Goal: Task Accomplishment & Management: Complete application form

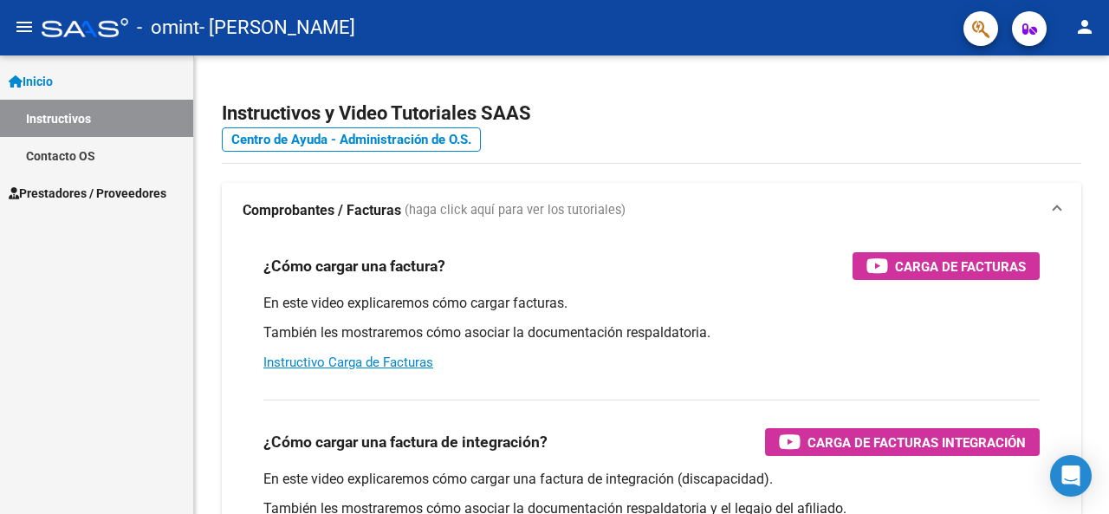
click at [78, 190] on span "Prestadores / Proveedores" at bounding box center [88, 193] width 158 height 19
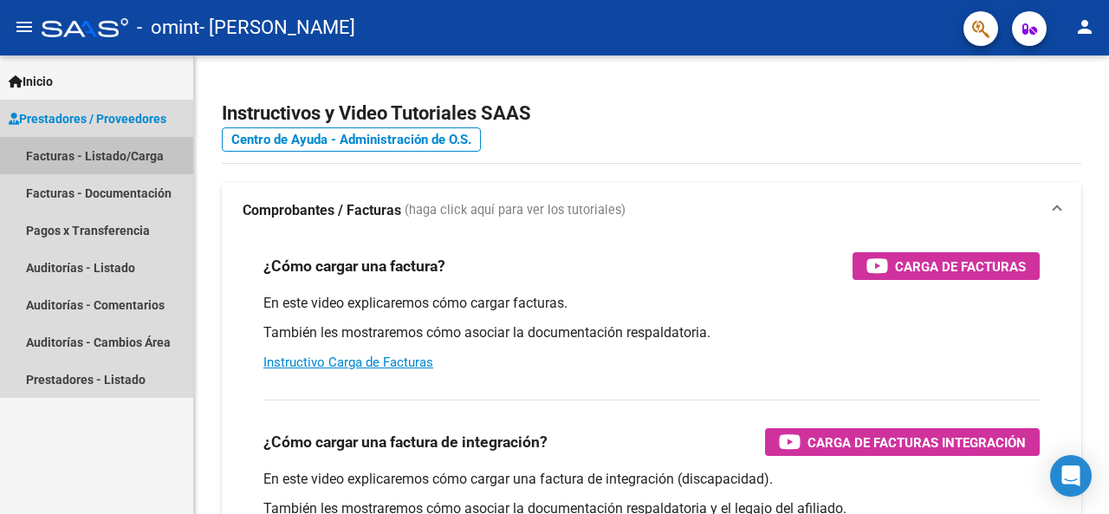
click at [81, 151] on link "Facturas - Listado/Carga" at bounding box center [96, 155] width 193 height 37
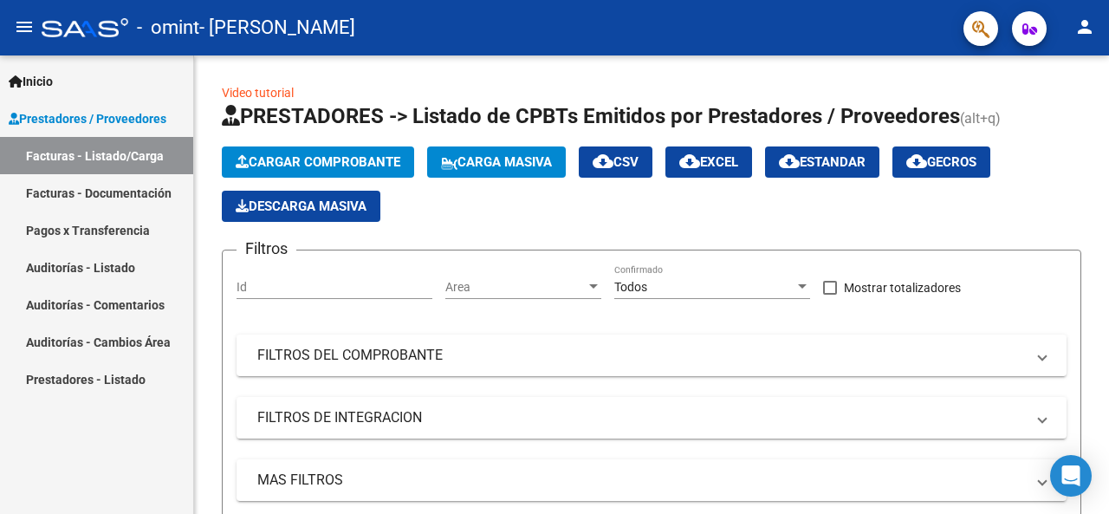
click at [113, 309] on link "Auditorías - Comentarios" at bounding box center [96, 304] width 193 height 37
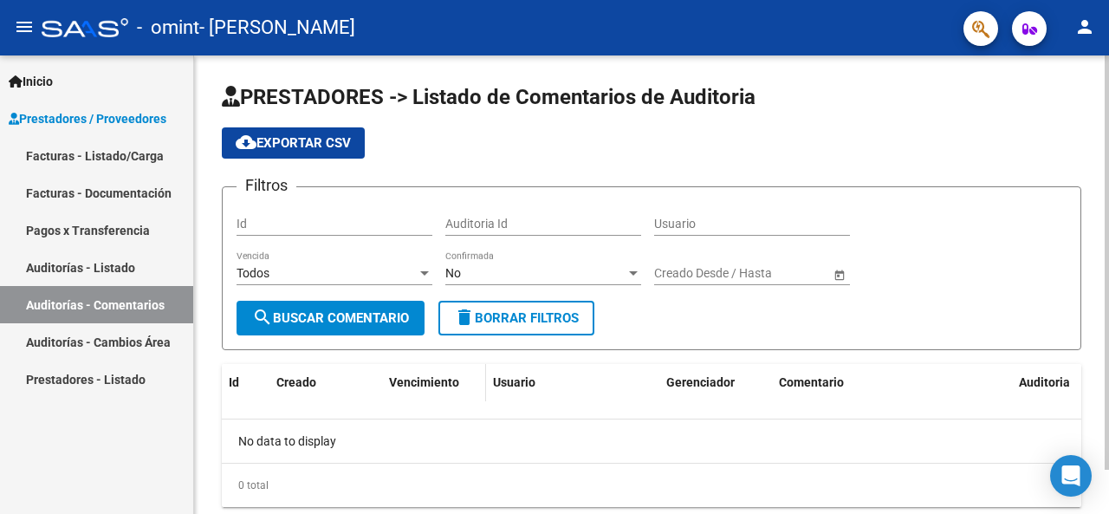
scroll to position [49, 0]
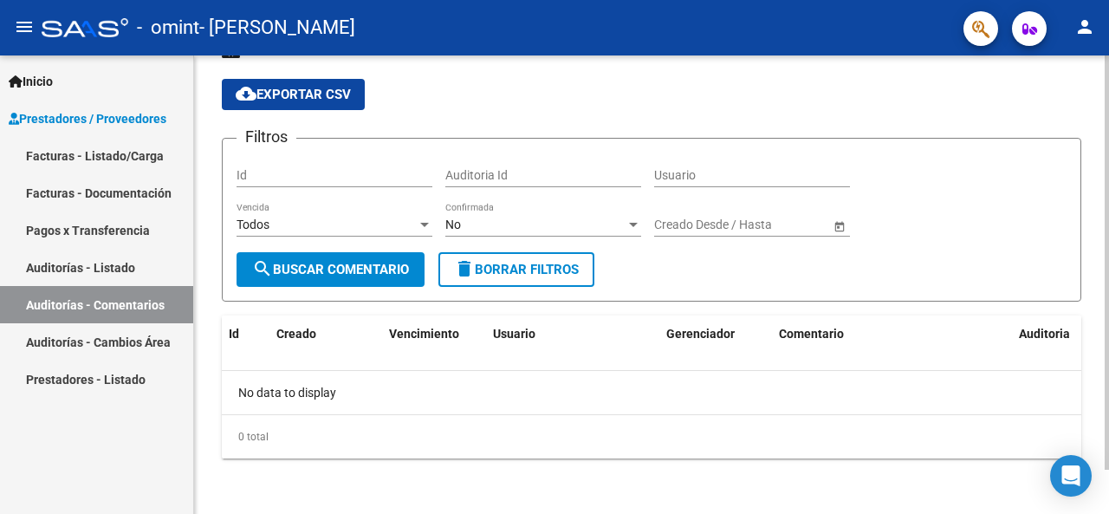
click at [839, 223] on span "Open calendar" at bounding box center [840, 225] width 42 height 42
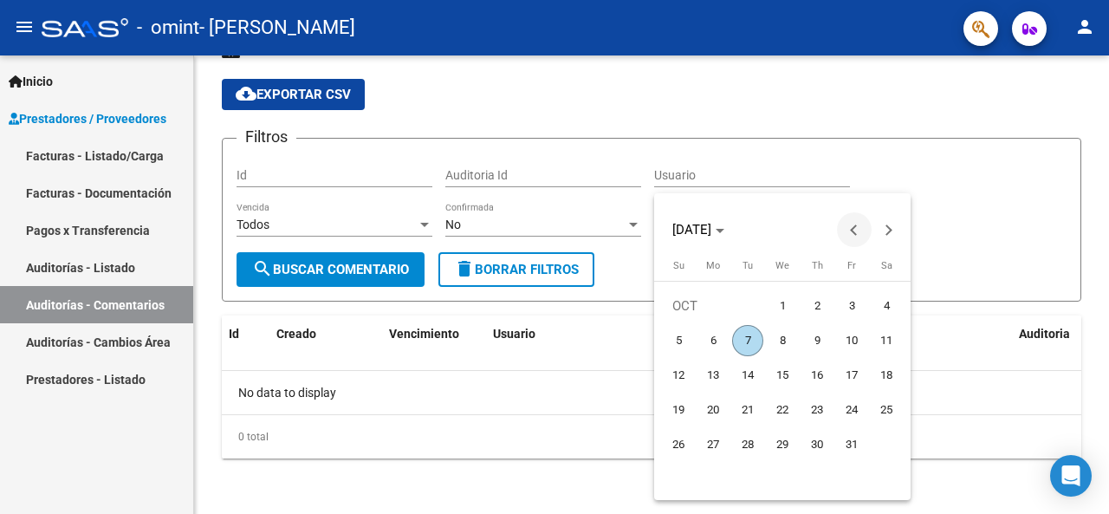
click at [848, 236] on span "Previous month" at bounding box center [854, 229] width 35 height 35
click at [844, 237] on span "Previous month" at bounding box center [854, 229] width 35 height 35
click at [747, 346] on span "1" at bounding box center [747, 340] width 31 height 31
type input "[DATE]"
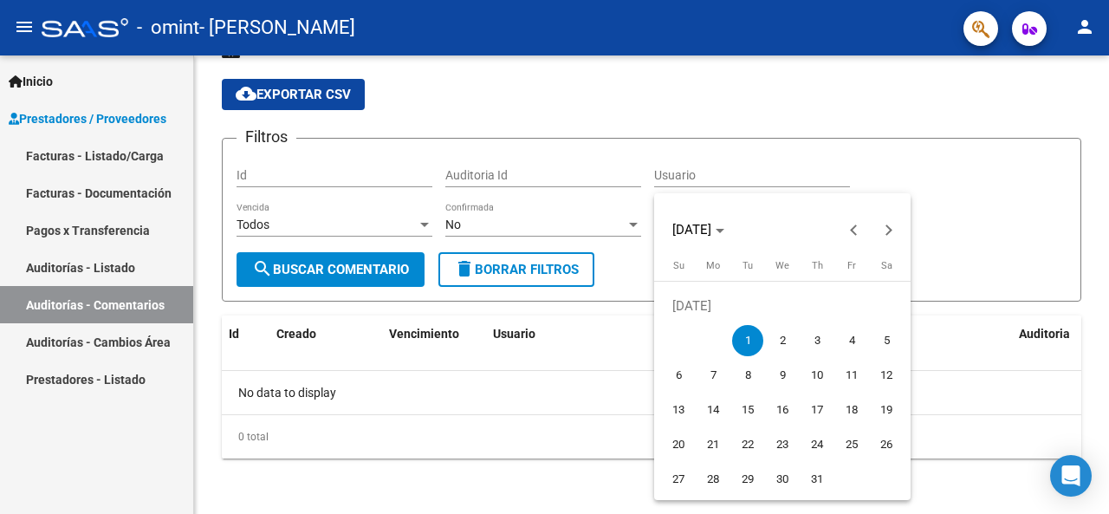
click at [747, 346] on span "1" at bounding box center [747, 340] width 31 height 31
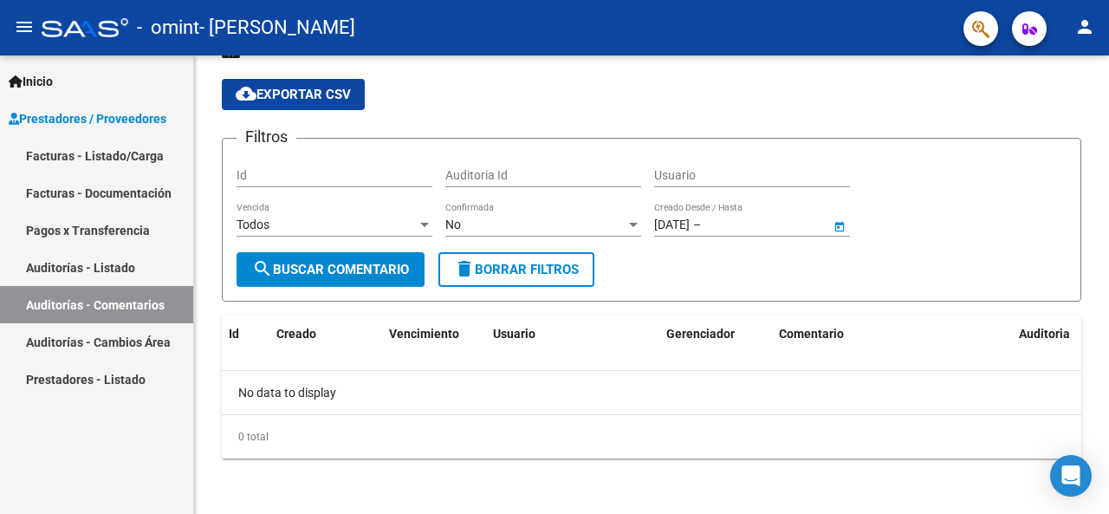
type input "[DATE]"
click at [840, 229] on span "Open calendar" at bounding box center [840, 225] width 42 height 42
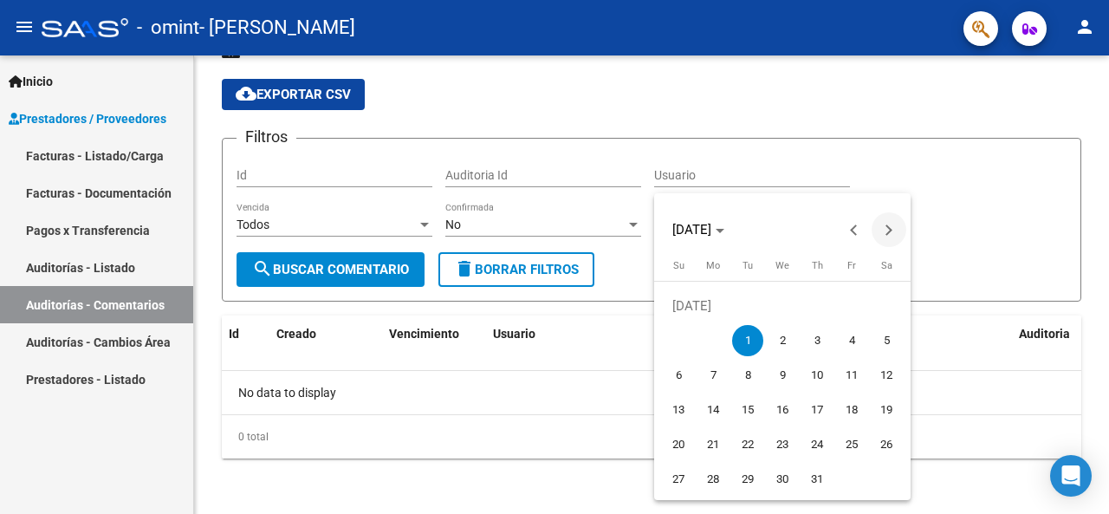
click at [884, 240] on span "Next month" at bounding box center [889, 229] width 35 height 35
click at [740, 351] on span "7" at bounding box center [747, 340] width 31 height 31
type input "[DATE]"
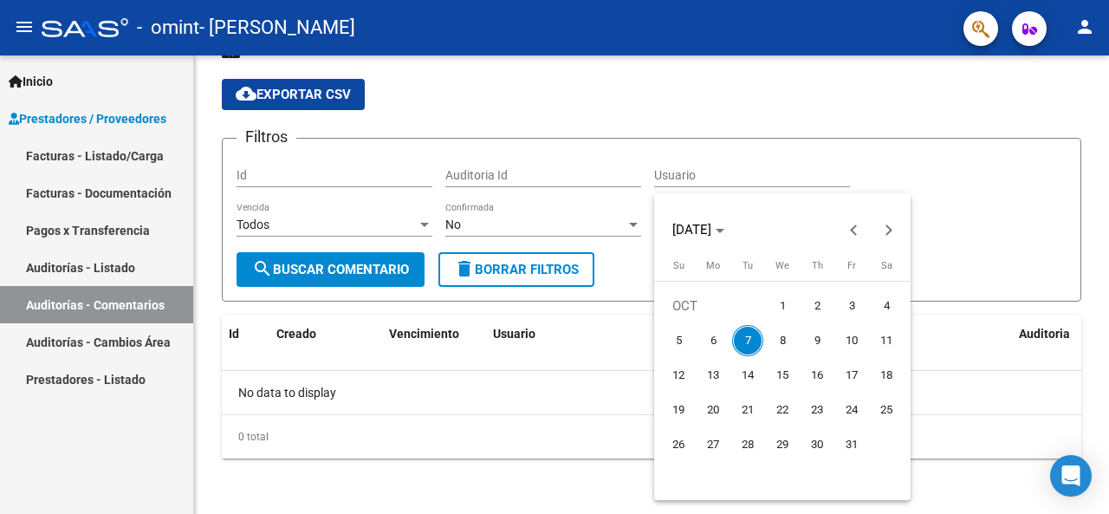
click at [642, 259] on div at bounding box center [554, 257] width 1109 height 514
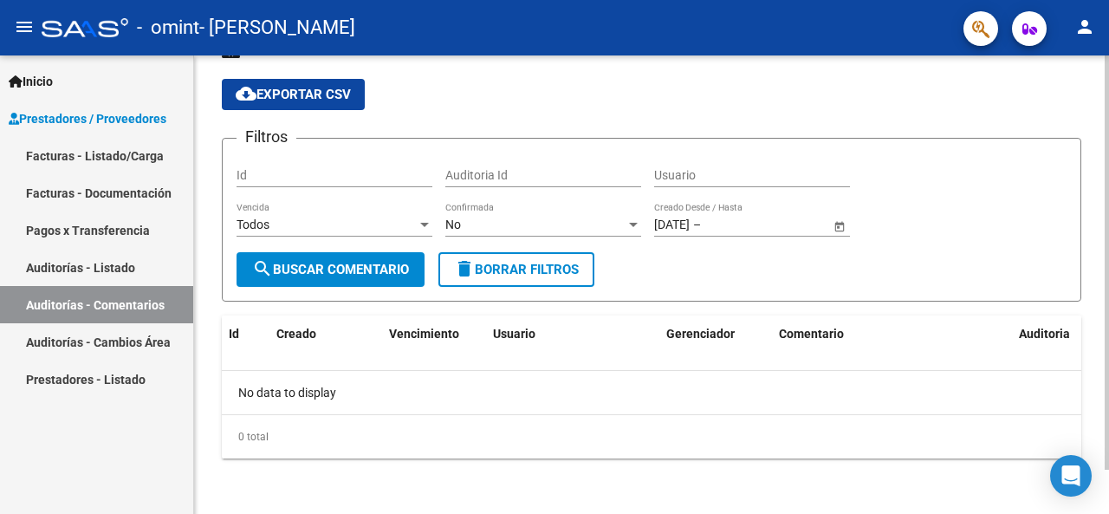
click at [329, 275] on span "search Buscar Comentario" at bounding box center [330, 270] width 157 height 16
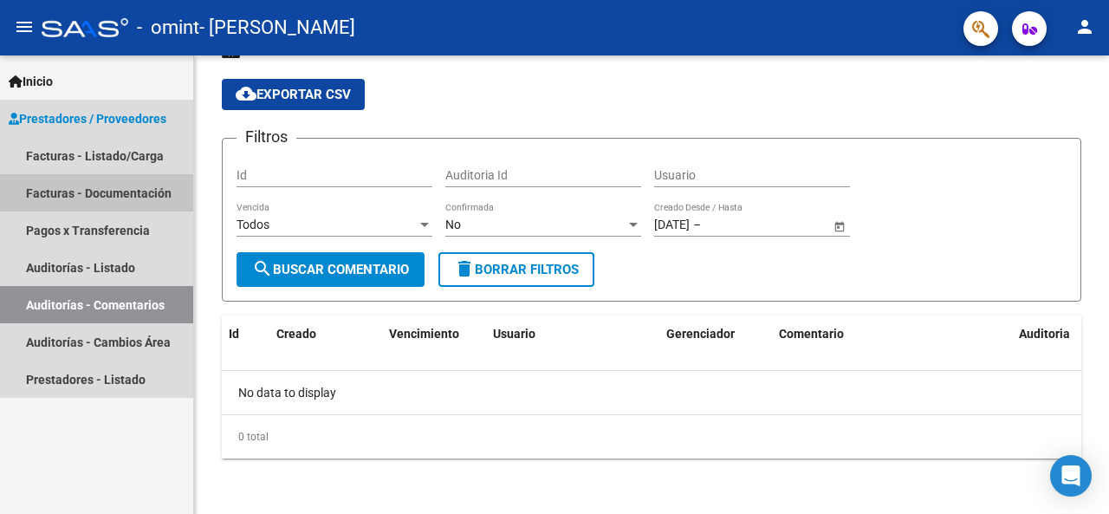
click at [99, 189] on link "Facturas - Documentación" at bounding box center [96, 192] width 193 height 37
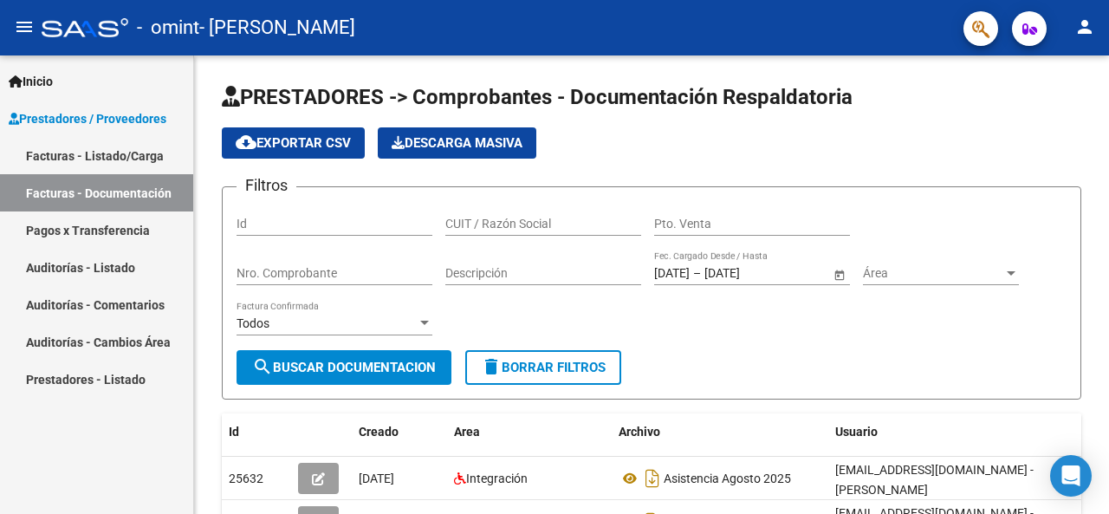
click at [123, 148] on link "Facturas - Listado/Carga" at bounding box center [96, 155] width 193 height 37
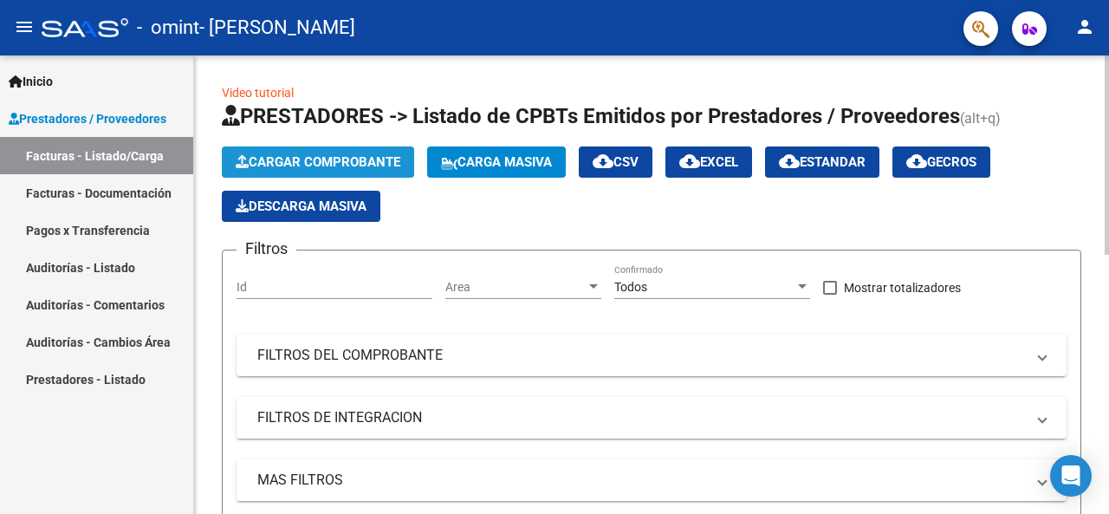
click at [314, 169] on span "Cargar Comprobante" at bounding box center [318, 162] width 165 height 16
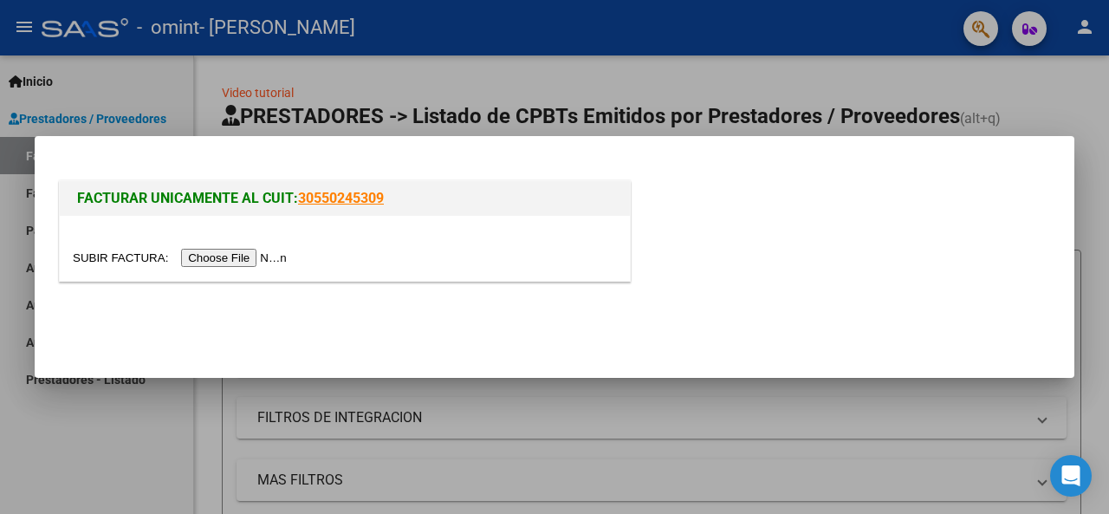
click at [261, 262] on input "file" at bounding box center [182, 258] width 219 height 18
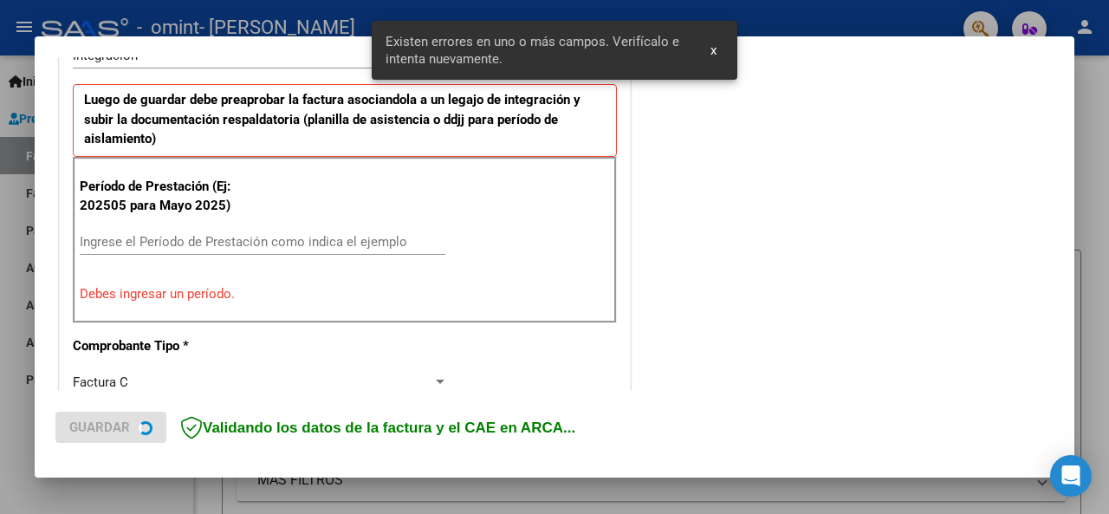
scroll to position [456, 0]
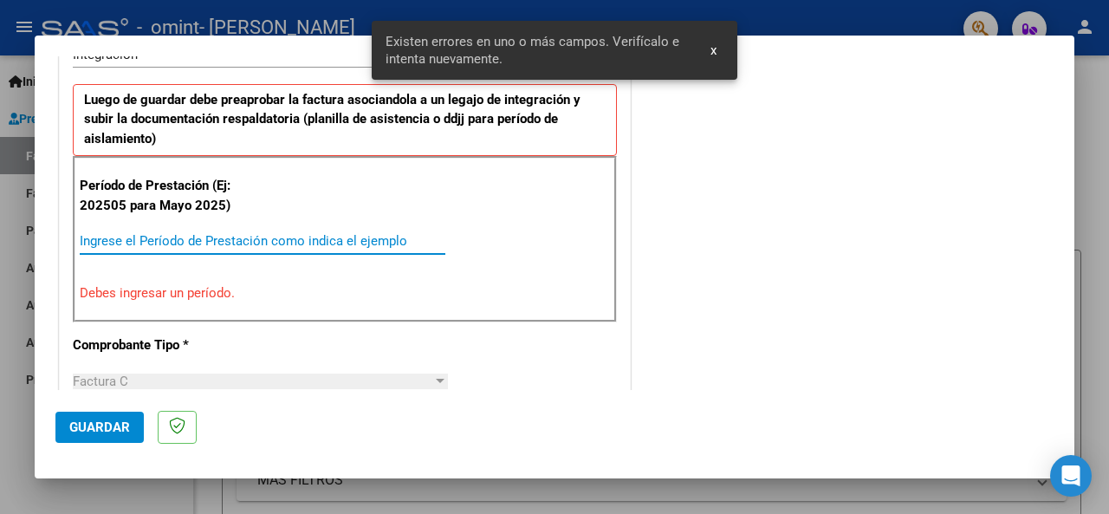
click at [159, 243] on input "Ingrese el Período de Prestación como indica el ejemplo" at bounding box center [263, 241] width 366 height 16
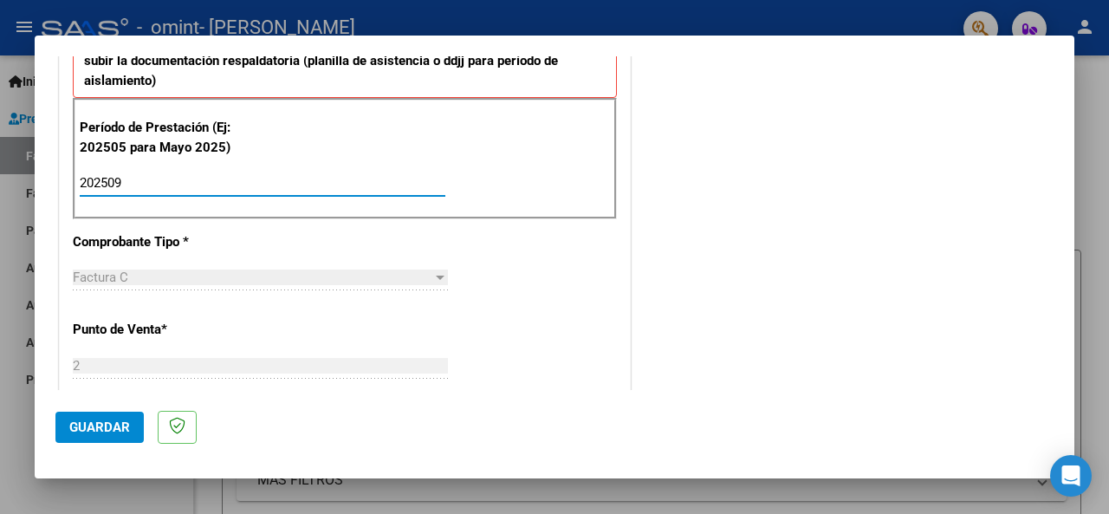
scroll to position [542, 0]
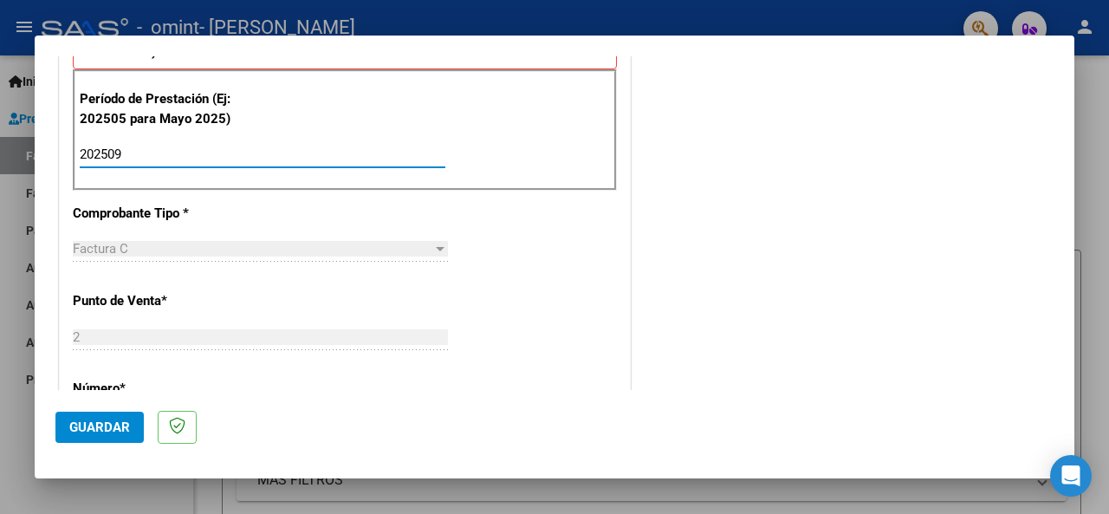
type input "202509"
click at [103, 427] on span "Guardar" at bounding box center [99, 427] width 61 height 16
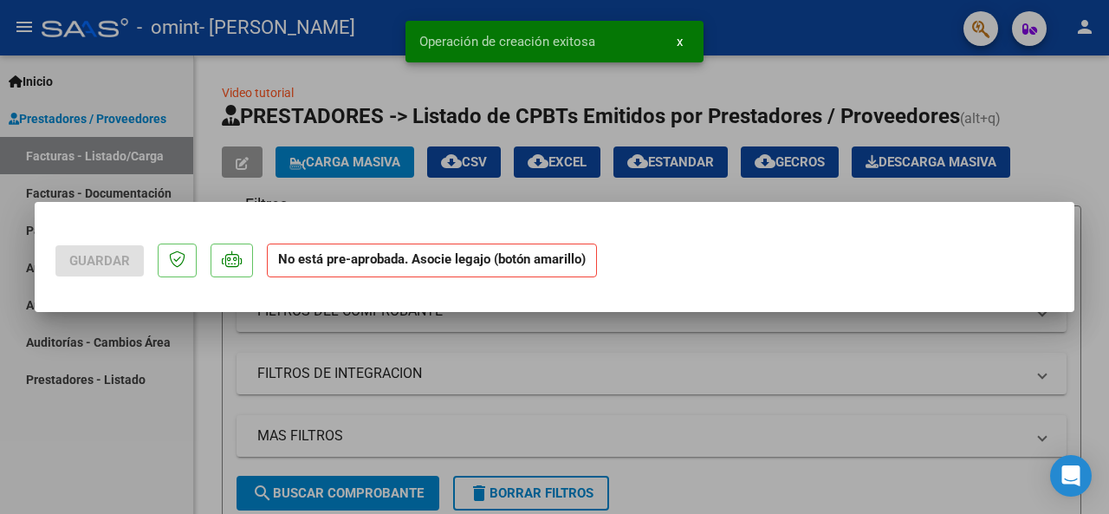
scroll to position [0, 0]
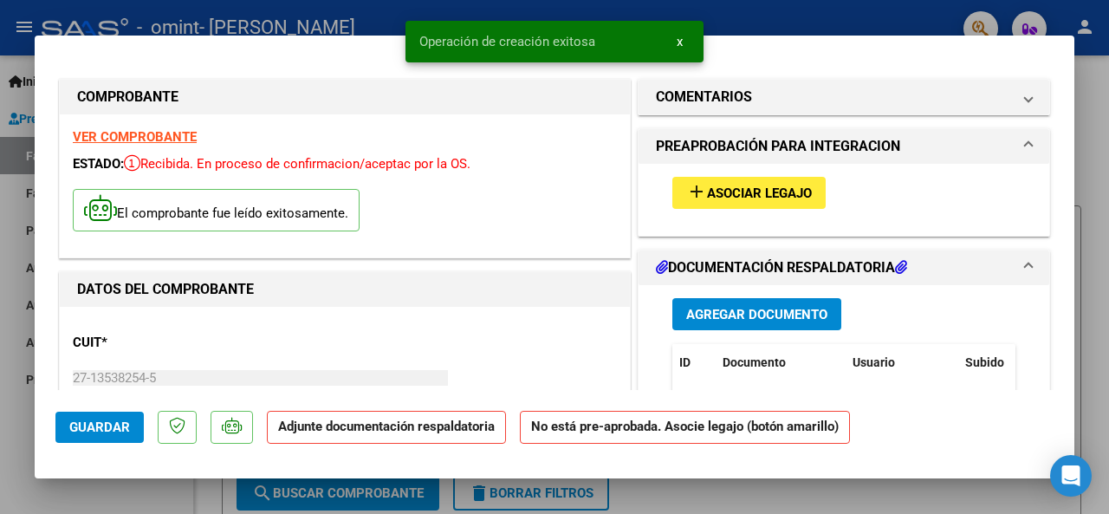
click at [743, 202] on button "add Asociar Legajo" at bounding box center [748, 193] width 153 height 32
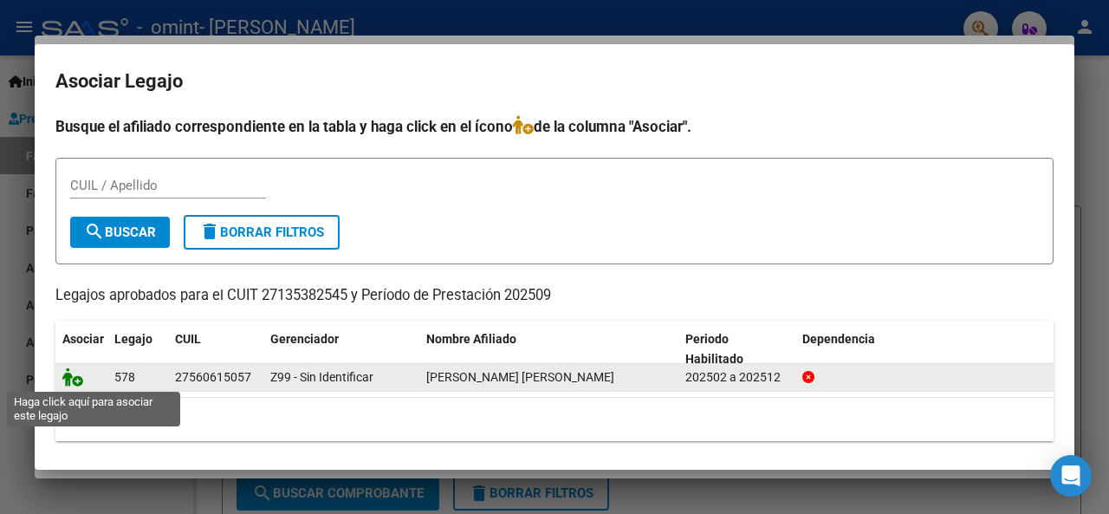
click at [76, 380] on icon at bounding box center [72, 376] width 21 height 19
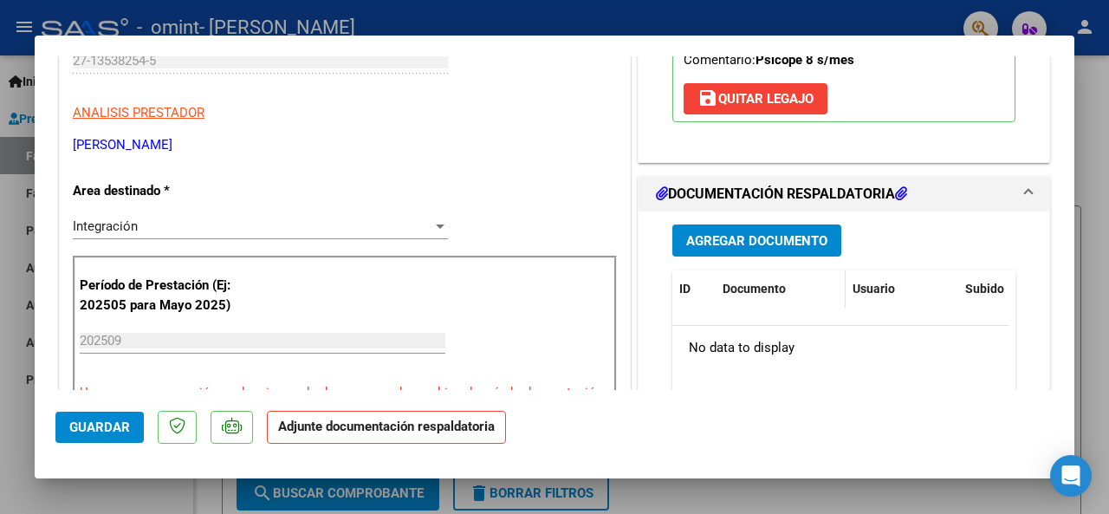
scroll to position [347, 0]
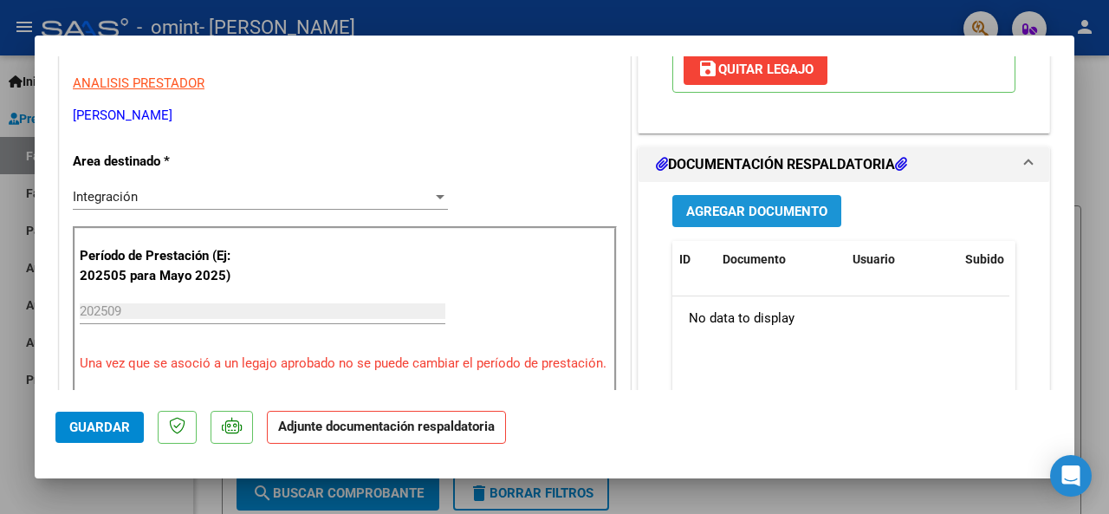
click at [738, 214] on span "Agregar Documento" at bounding box center [756, 212] width 141 height 16
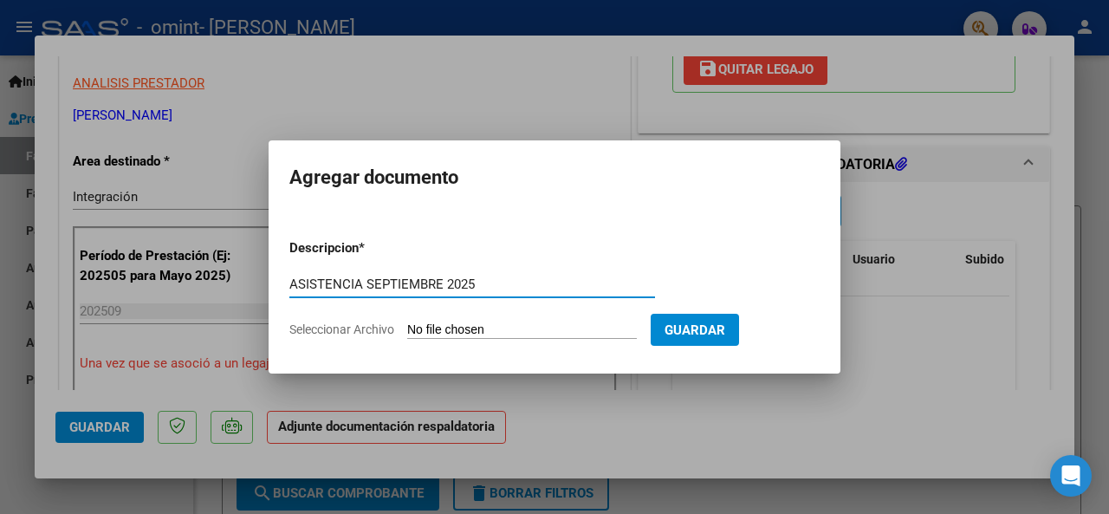
type input "ASISTENCIA SEPTIEMBRE 2025"
click at [369, 328] on span "Seleccionar Archivo" at bounding box center [341, 329] width 105 height 14
click at [407, 328] on input "Seleccionar Archivo" at bounding box center [522, 330] width 230 height 16
type input "C:\fakepath\ASIST PSP [DATE].pdf"
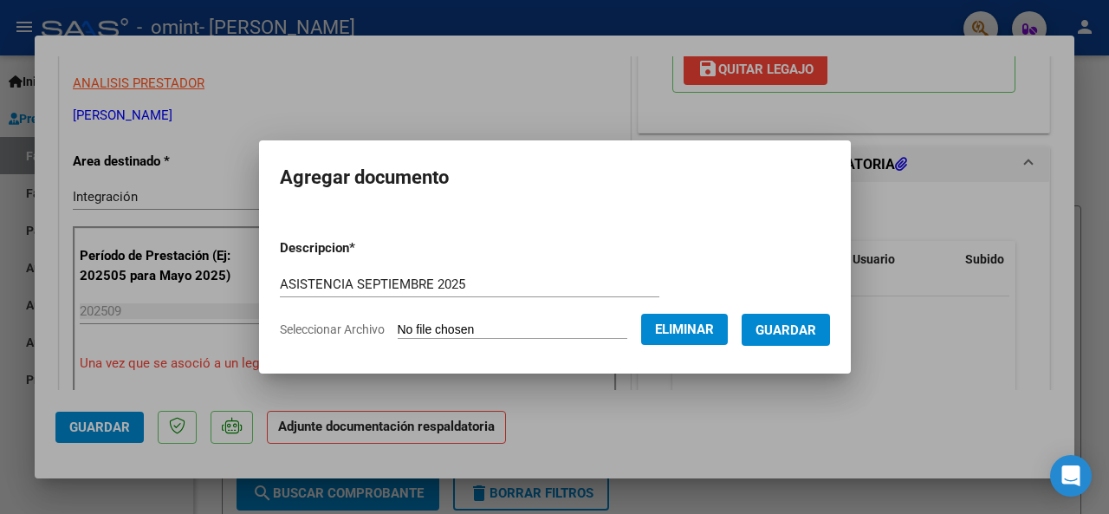
click at [816, 332] on span "Guardar" at bounding box center [785, 330] width 61 height 16
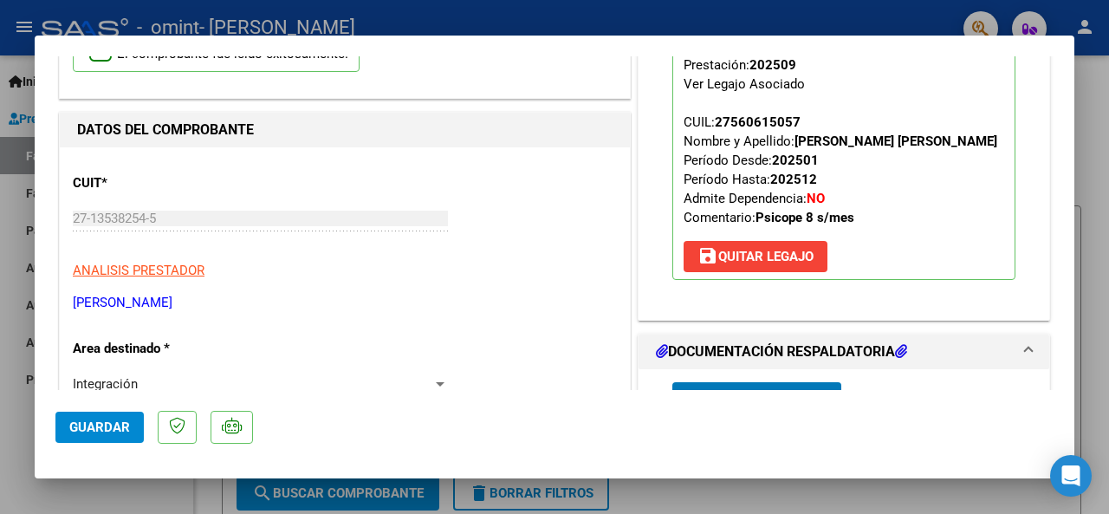
scroll to position [0, 0]
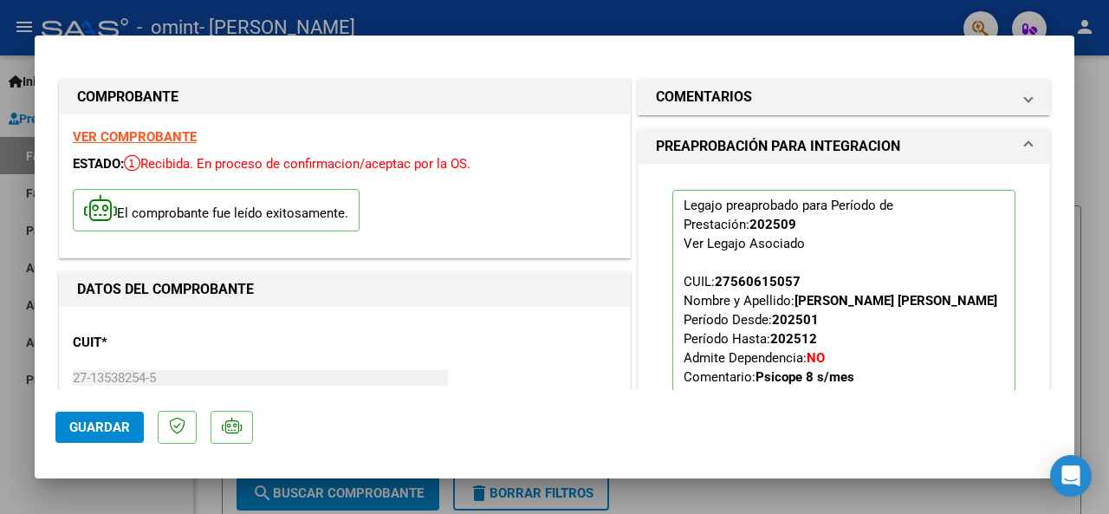
click at [743, 14] on div at bounding box center [554, 257] width 1109 height 514
type input "$ 0,00"
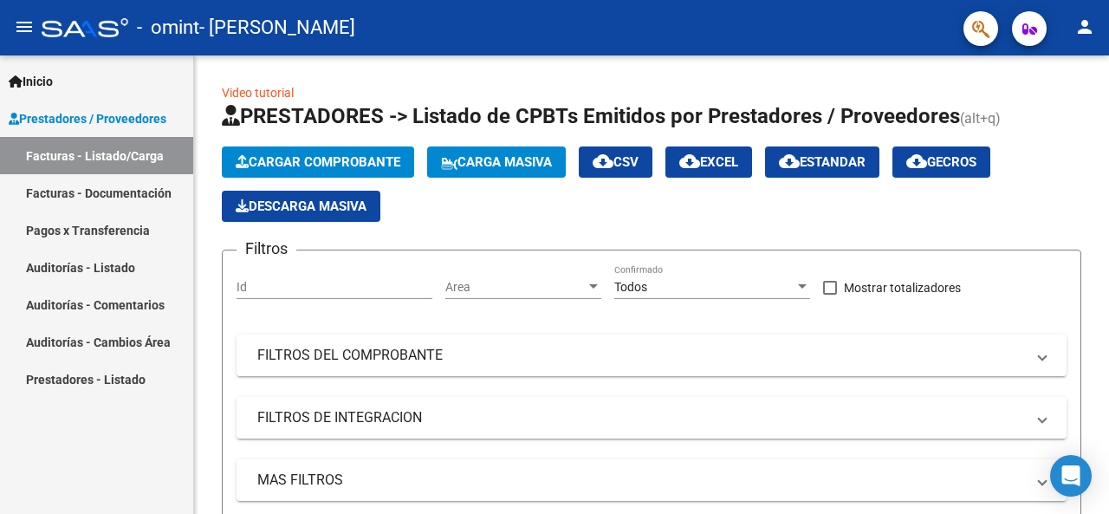
click at [74, 197] on link "Facturas - Documentación" at bounding box center [96, 192] width 193 height 37
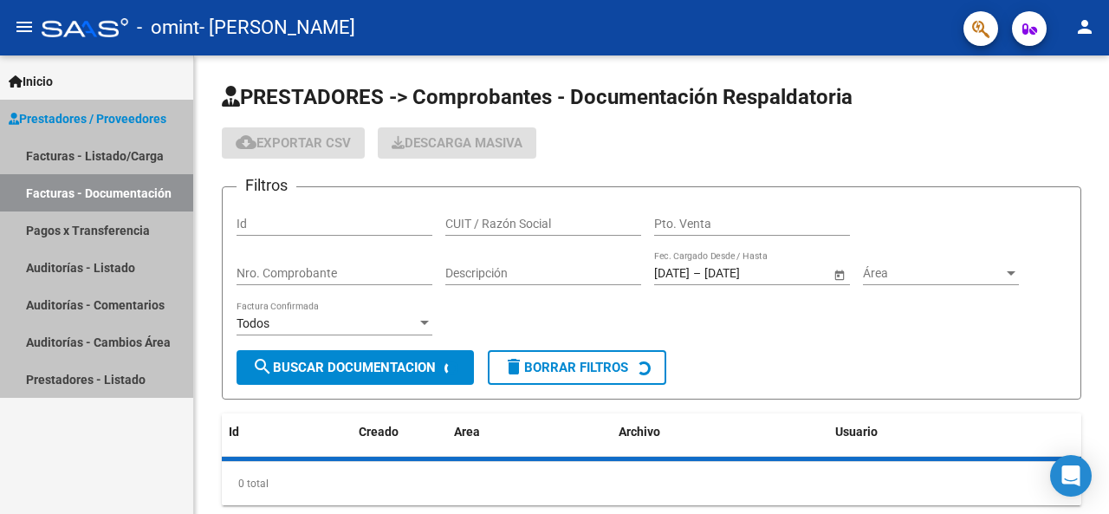
click at [74, 197] on link "Facturas - Documentación" at bounding box center [96, 192] width 193 height 37
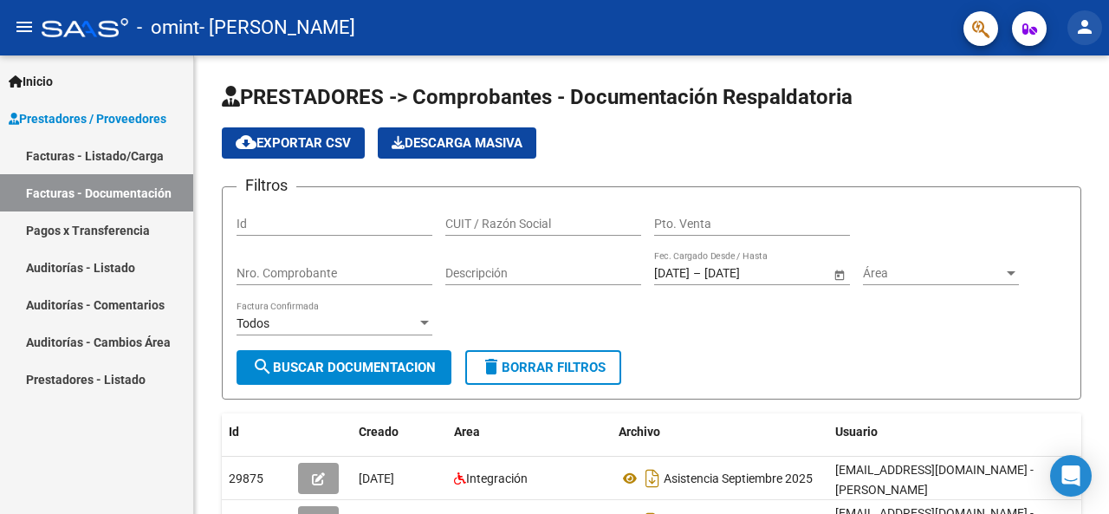
click at [1080, 32] on mat-icon "person" at bounding box center [1084, 26] width 21 height 21
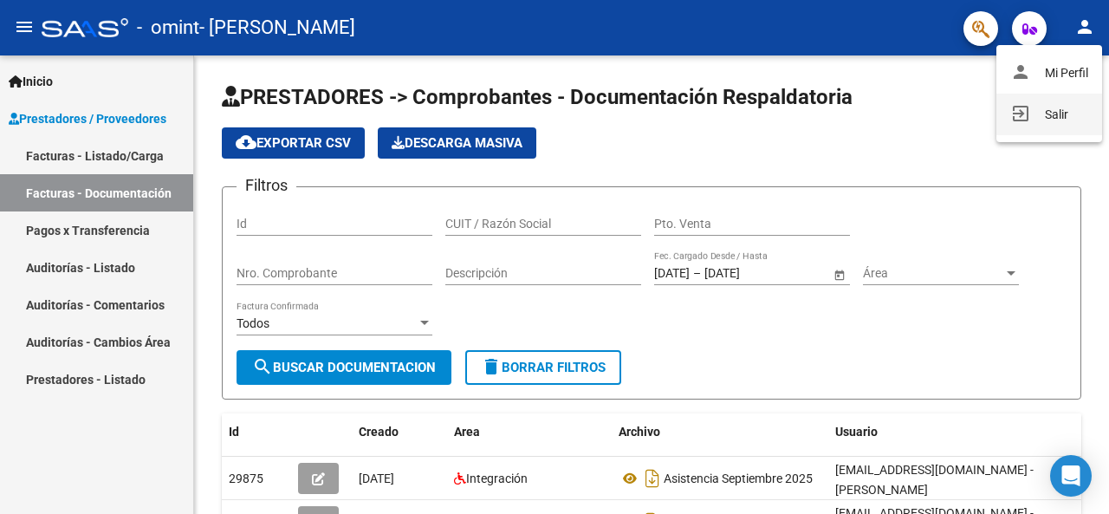
click at [1043, 113] on button "exit_to_app Salir" at bounding box center [1049, 115] width 106 height 42
